Goal: Task Accomplishment & Management: Use online tool/utility

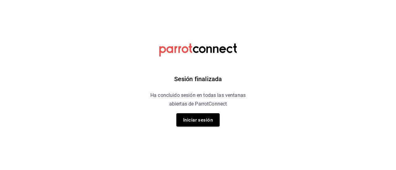
click at [221, 121] on div "Sesión finalizada Ha concluido sesión en todas las ventanas abiertas de ParrotC…" at bounding box center [198, 85] width 156 height 170
click at [214, 121] on button "Iniciar sesión" at bounding box center [197, 119] width 43 height 13
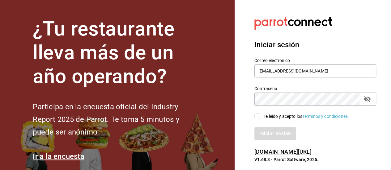
click at [258, 116] on input "He leído y acepto los Términos y condiciones." at bounding box center [257, 117] width 6 height 6
checkbox input "true"
click at [286, 131] on font "Iniciar sesión" at bounding box center [276, 134] width 32 height 6
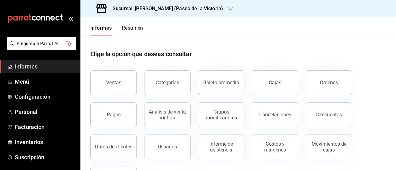
drag, startPoint x: 100, startPoint y: 81, endPoint x: 0, endPoint y: 6, distance: 125.3
click at [100, 82] on button "Ventas" at bounding box center [113, 82] width 46 height 25
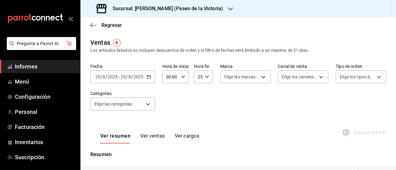
click at [149, 78] on icon "button" at bounding box center [148, 77] width 4 height 4
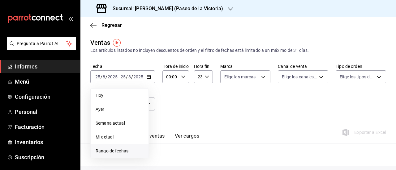
click at [117, 150] on font "Rango de fechas" at bounding box center [111, 151] width 33 height 5
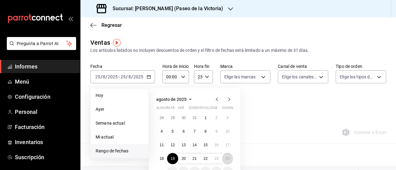
click at [230, 158] on button "24" at bounding box center [227, 158] width 11 height 11
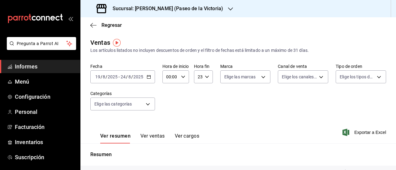
click at [205, 6] on div "Sucursal: [PERSON_NAME] (Paseo de la Victoria)" at bounding box center [160, 8] width 150 height 17
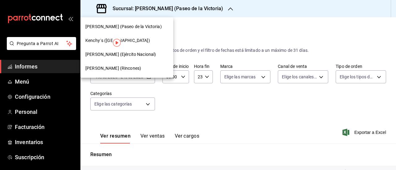
click at [125, 51] on span "[PERSON_NAME] (Ejército Nacional)" at bounding box center [120, 54] width 70 height 6
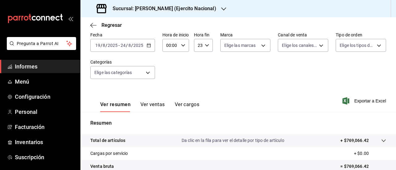
scroll to position [31, 0]
click at [209, 11] on div "Sucursal: [PERSON_NAME] (Ejercito Nacional)" at bounding box center [156, 8] width 143 height 17
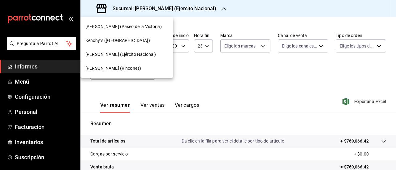
click at [125, 41] on font "Kenchy´s ([GEOGRAPHIC_DATA])" at bounding box center [117, 40] width 65 height 5
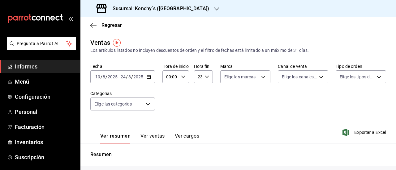
click at [214, 10] on icon "button" at bounding box center [216, 8] width 5 height 5
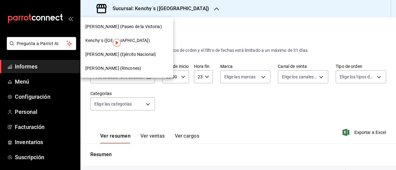
click at [125, 74] on div "[PERSON_NAME] (Rincones)" at bounding box center [126, 68] width 93 height 14
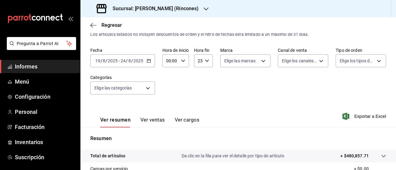
scroll to position [2, 0]
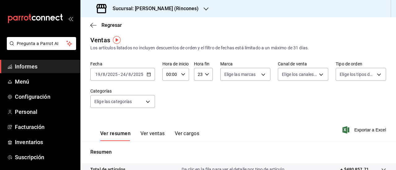
click at [203, 6] on icon "button" at bounding box center [205, 8] width 5 height 5
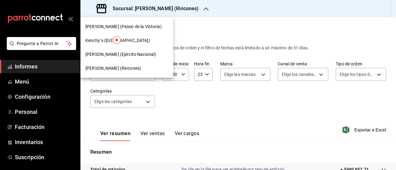
click at [123, 56] on font "[PERSON_NAME] (Ejército Nacional)" at bounding box center [120, 54] width 70 height 5
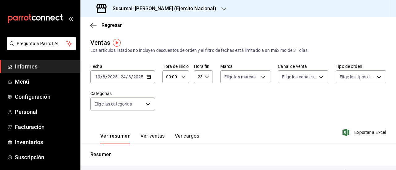
click at [365, 126] on div "Ver resumen Ver ventas Ver cargos Exportar a Excel" at bounding box center [237, 131] width 315 height 26
click at [361, 133] on font "Exportar a Excel" at bounding box center [370, 132] width 32 height 5
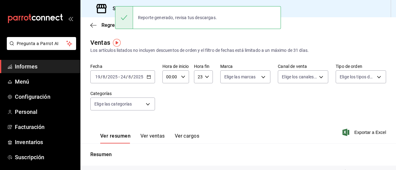
click at [111, 11] on h3 "Sucursal: [PERSON_NAME] (Ejercito Nacional)" at bounding box center [162, 8] width 108 height 7
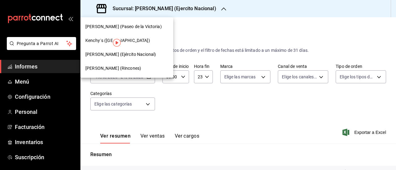
click at [133, 24] on font "[PERSON_NAME] (Paseo de la Victoria)" at bounding box center [123, 26] width 76 height 5
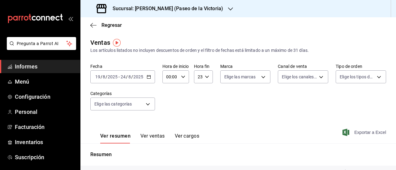
click at [367, 133] on font "Exportar a Excel" at bounding box center [370, 132] width 32 height 5
click at [206, 12] on div "Sucursal: [PERSON_NAME] (Paseo de la Victoria)" at bounding box center [160, 8] width 150 height 17
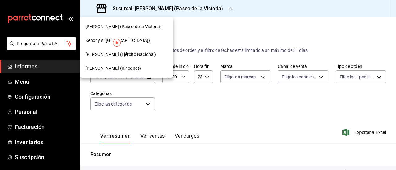
click at [139, 37] on div "Kenchy´s ([GEOGRAPHIC_DATA])" at bounding box center [126, 40] width 83 height 6
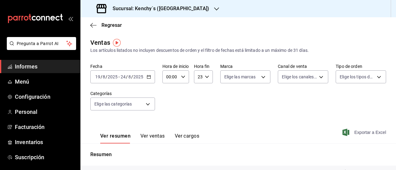
click at [358, 132] on font "Exportar a Excel" at bounding box center [370, 132] width 32 height 5
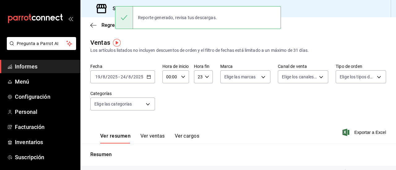
click at [108, 11] on h3 "Sucursal: Kenchy´s ([GEOGRAPHIC_DATA])" at bounding box center [158, 8] width 101 height 7
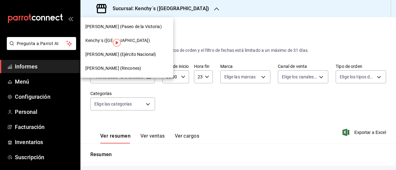
click at [133, 64] on div "[PERSON_NAME] (Rincones)" at bounding box center [126, 68] width 93 height 14
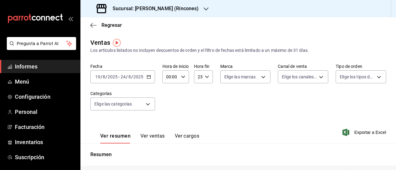
click at [371, 133] on font "Exportar a Excel" at bounding box center [370, 132] width 32 height 5
